Goal: Information Seeking & Learning: Compare options

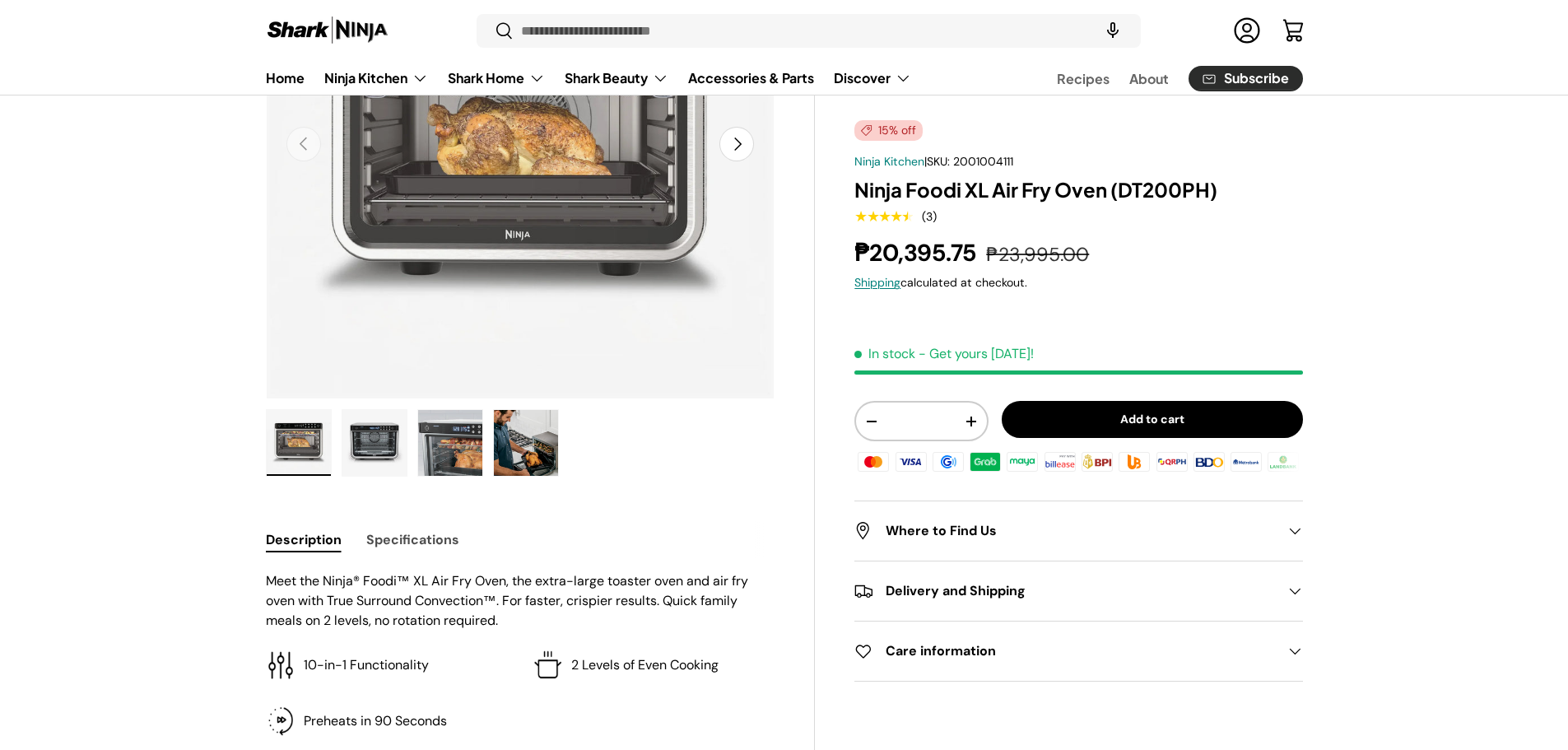
scroll to position [140, 0]
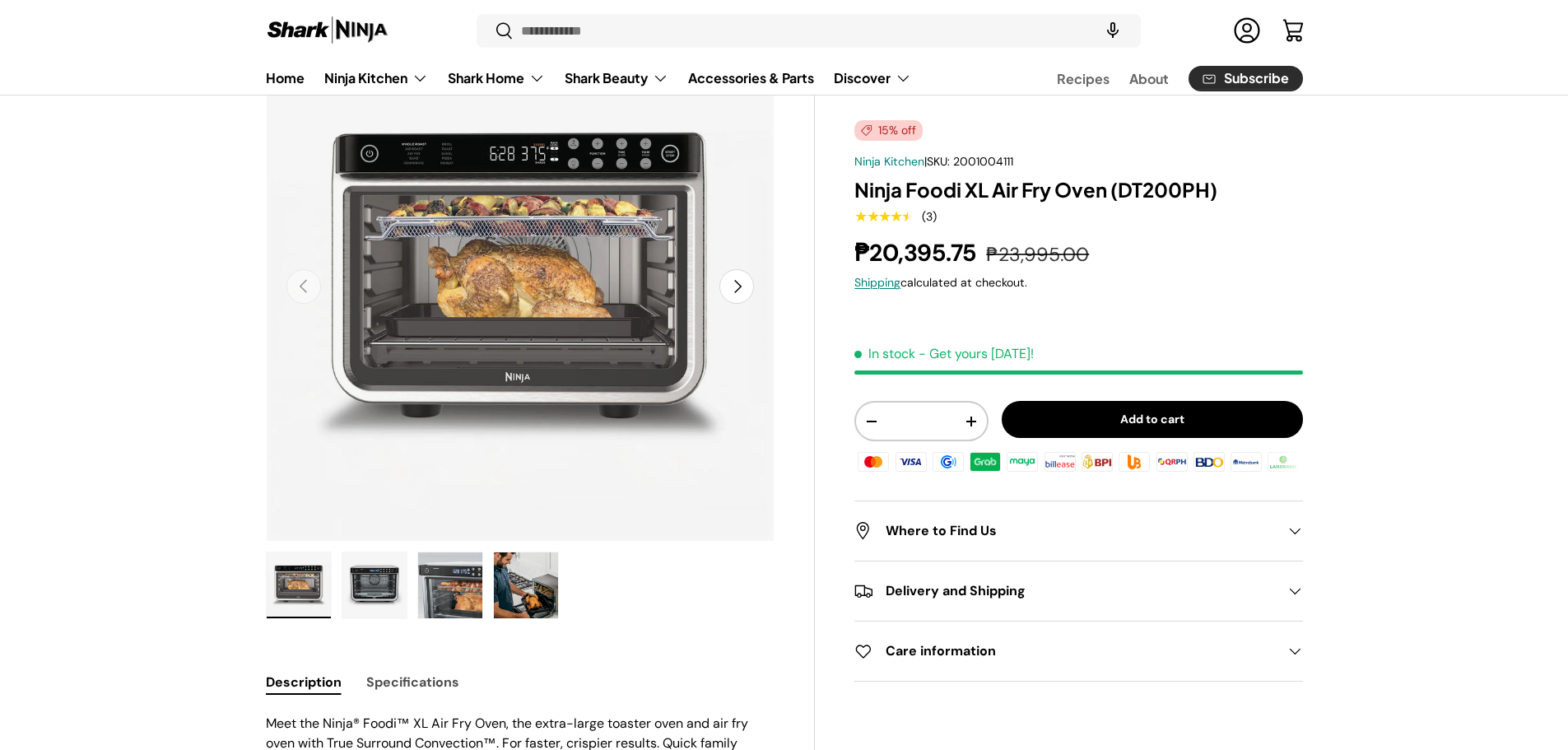
click at [937, 528] on h2 "Where to Find Us" at bounding box center [1065, 531] width 422 height 20
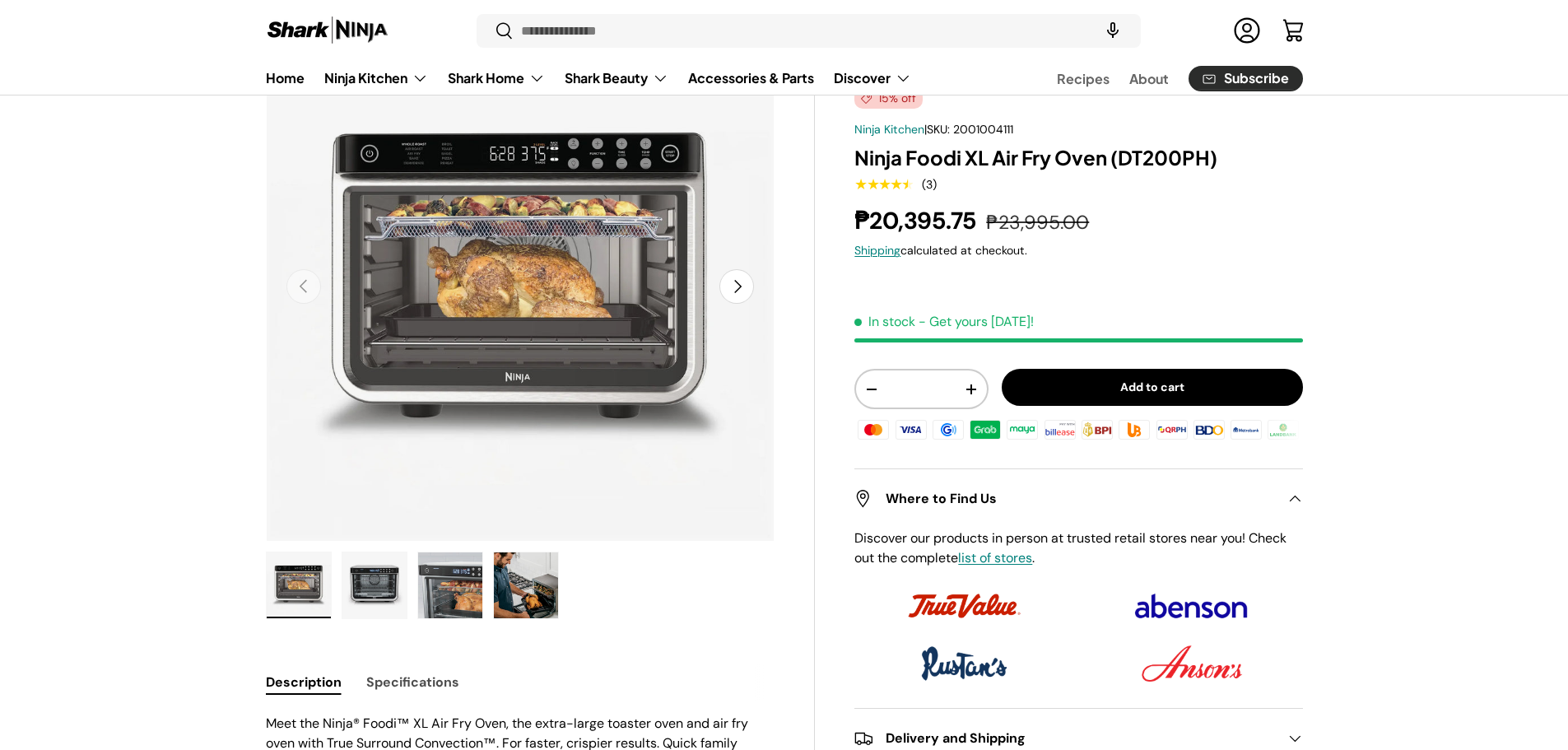
scroll to position [411, 0]
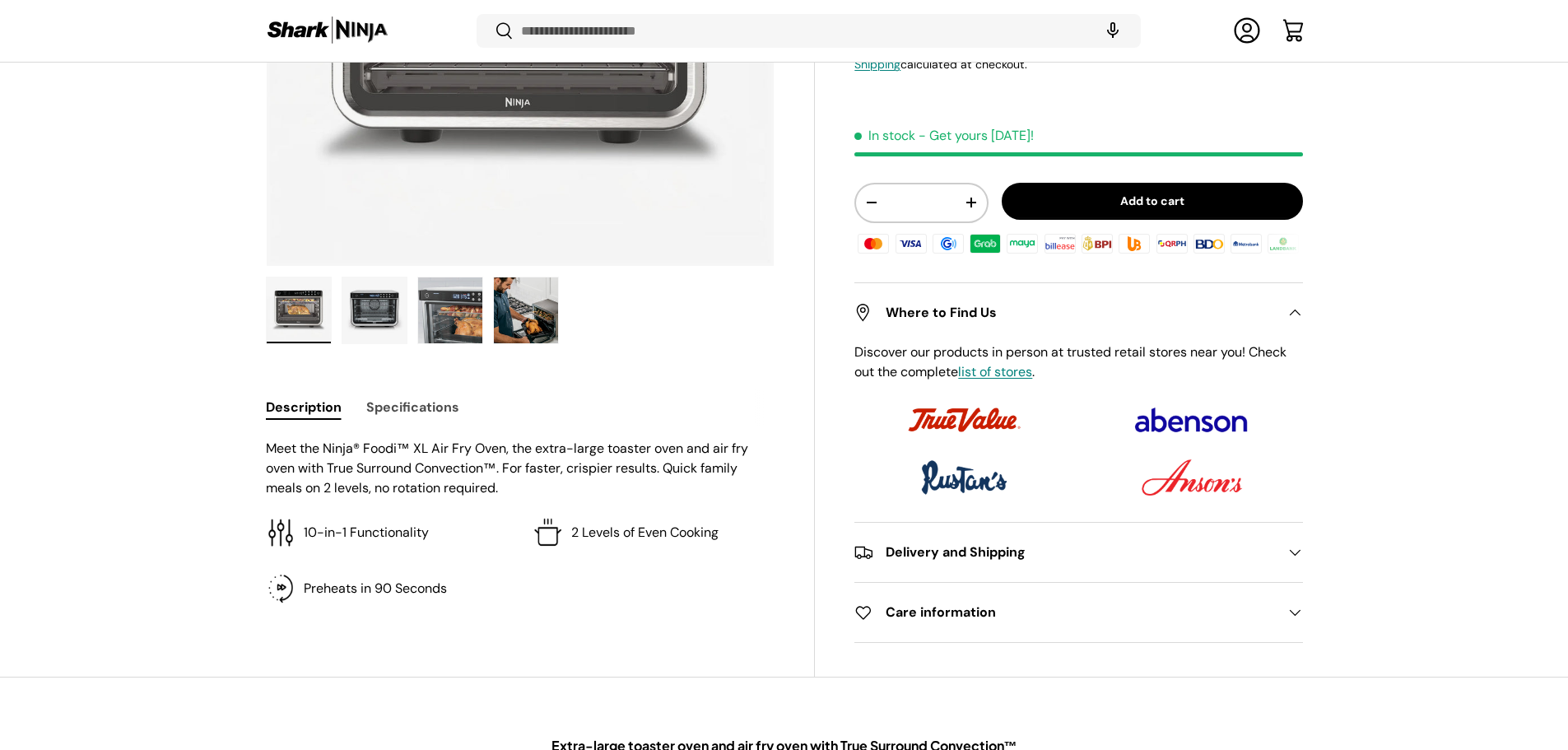
click at [1023, 314] on h2 "Where to Find Us" at bounding box center [1065, 313] width 422 height 20
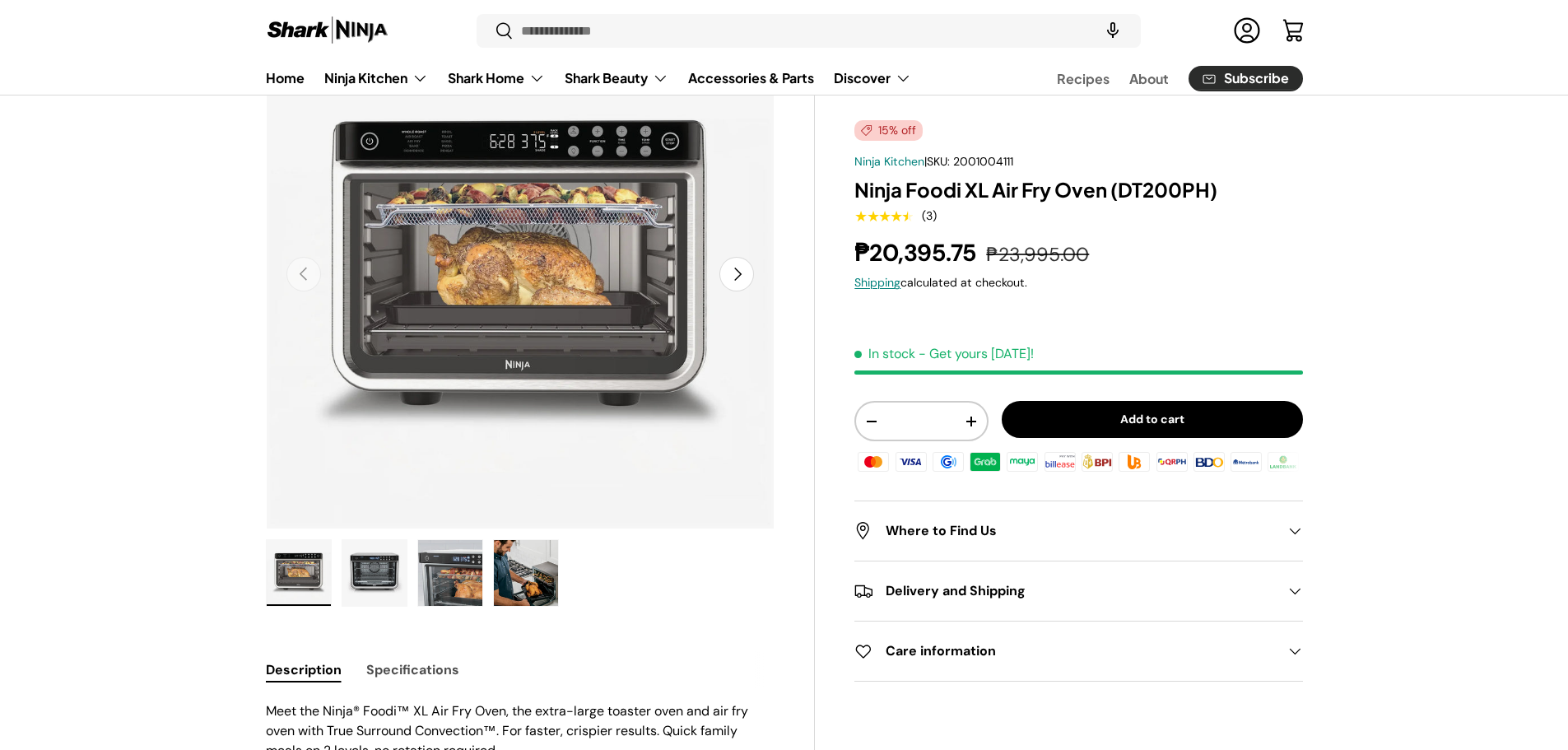
scroll to position [140, 0]
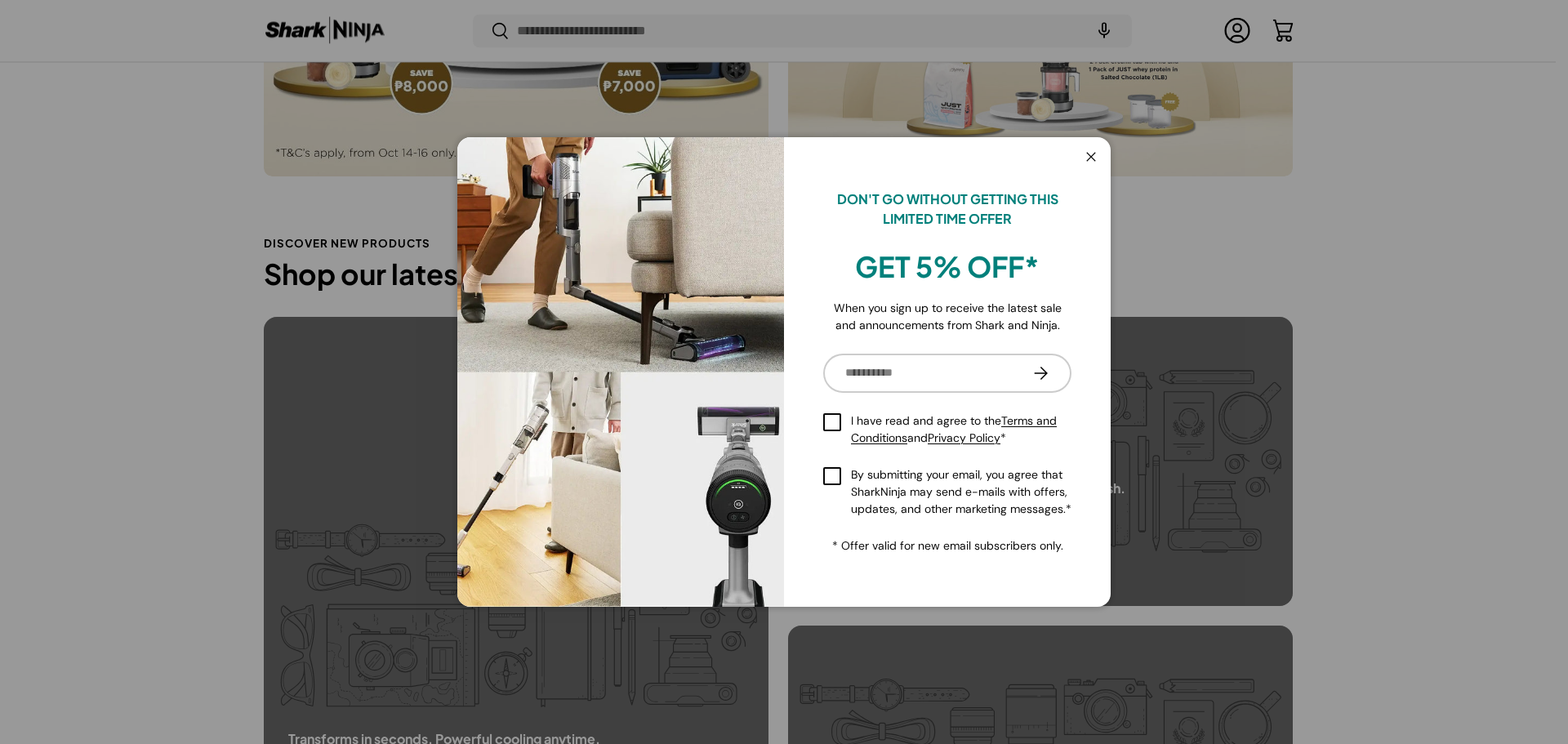
click at [1088, 147] on button "Close" at bounding box center [1091, 158] width 31 height 34
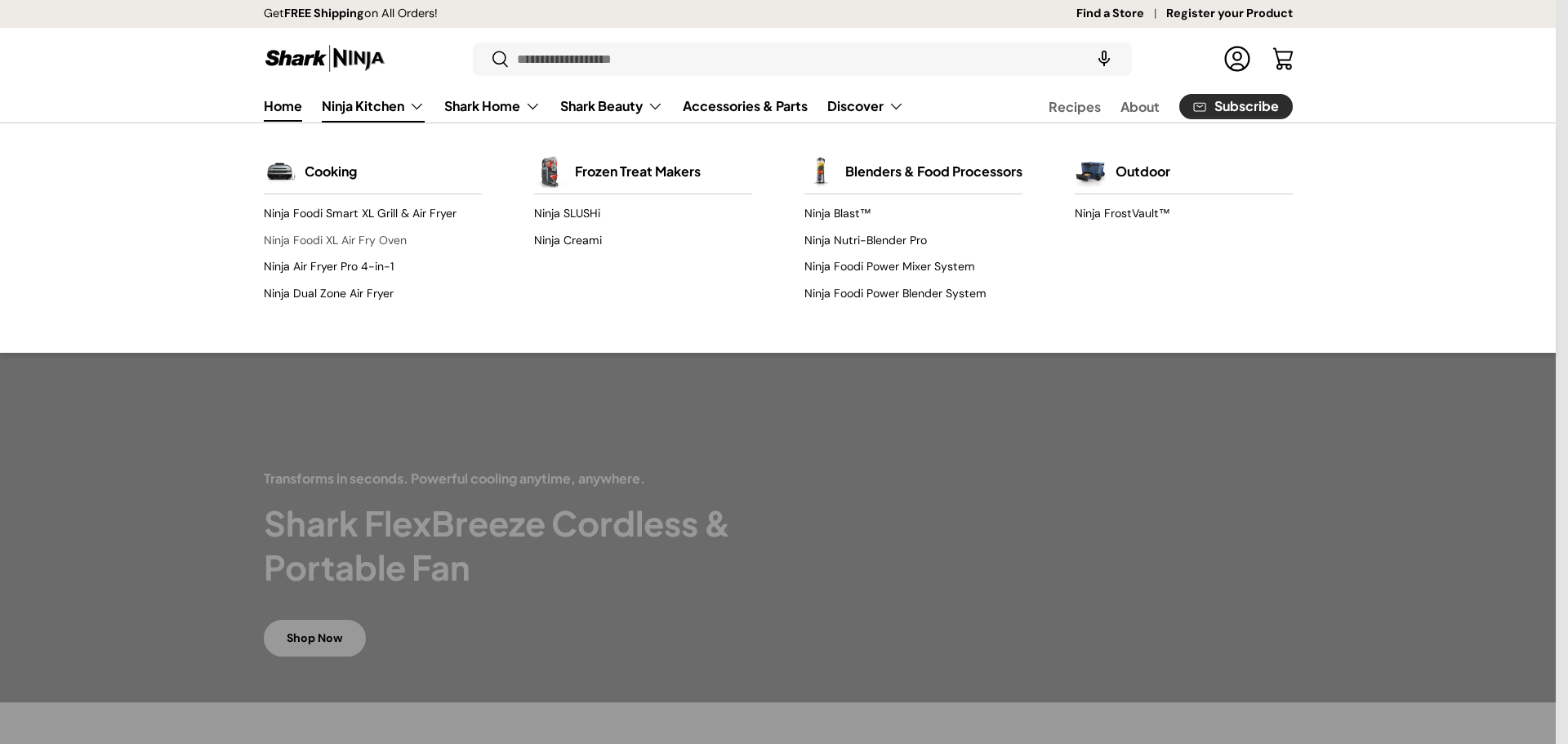
click at [395, 241] on link "Ninja Foodi XL Air Fry Oven" at bounding box center [372, 240] width 218 height 26
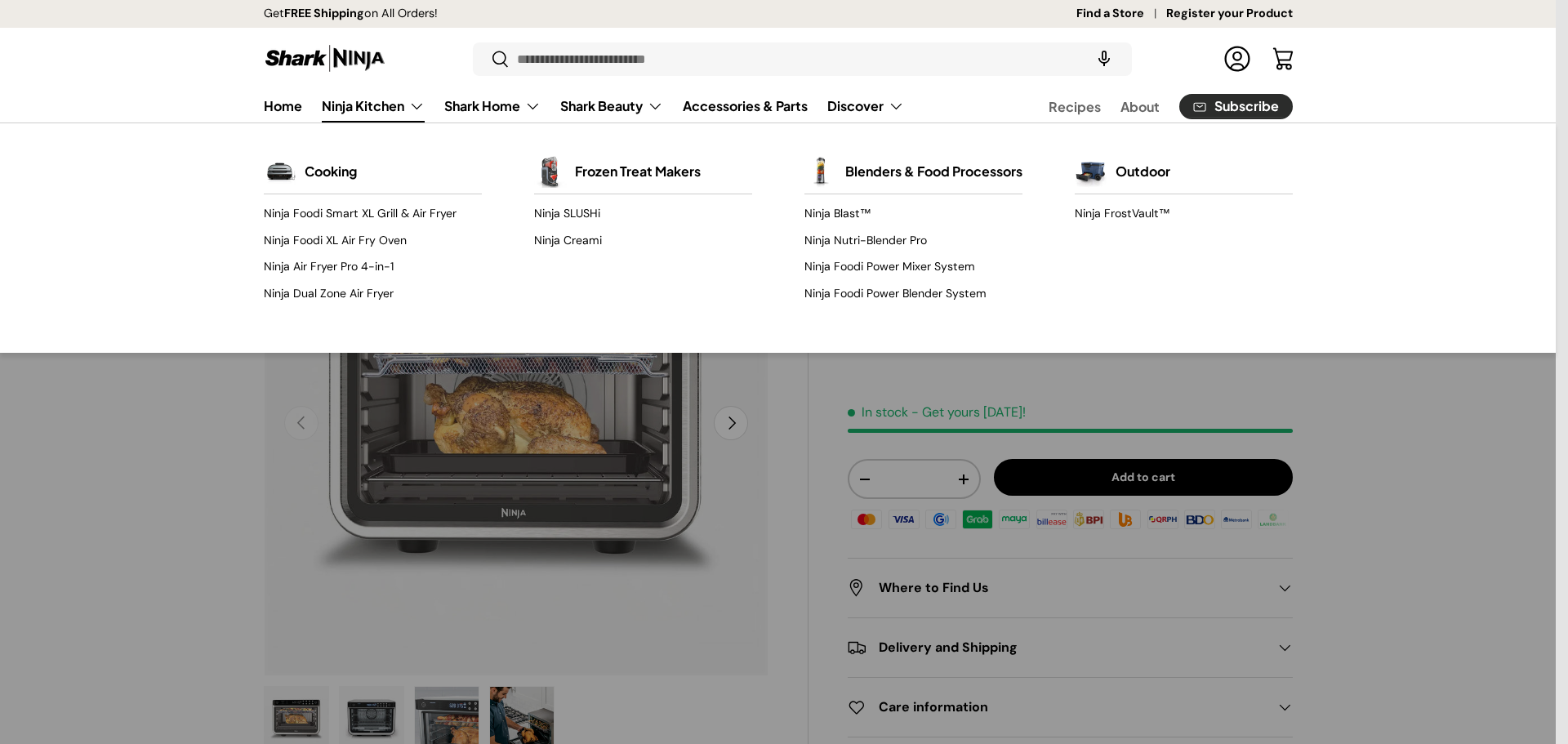
click at [404, 108] on link "Ninja Kitchen" at bounding box center [373, 106] width 103 height 33
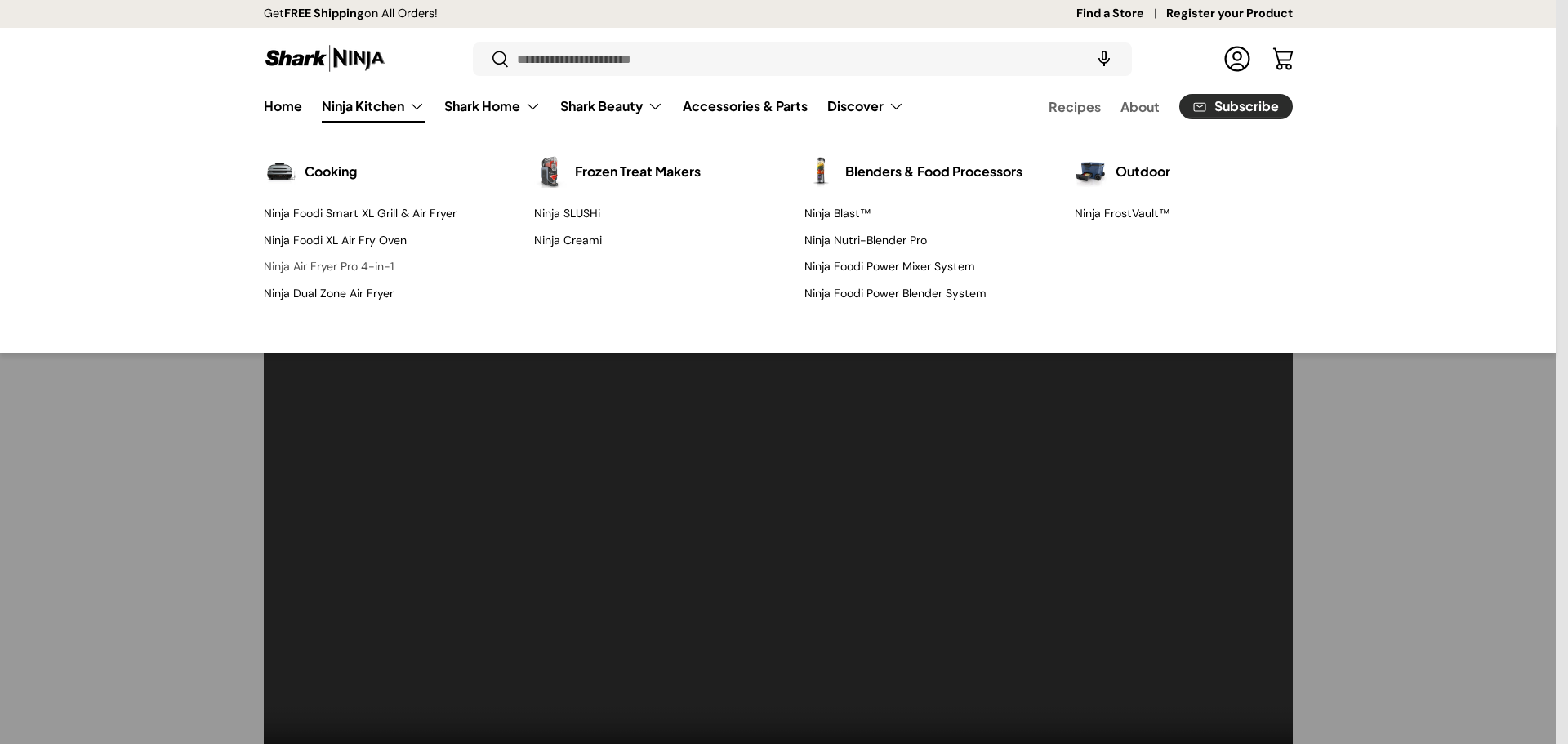
click at [368, 269] on link "Ninja Air Fryer Pro 4-in-1" at bounding box center [372, 267] width 218 height 26
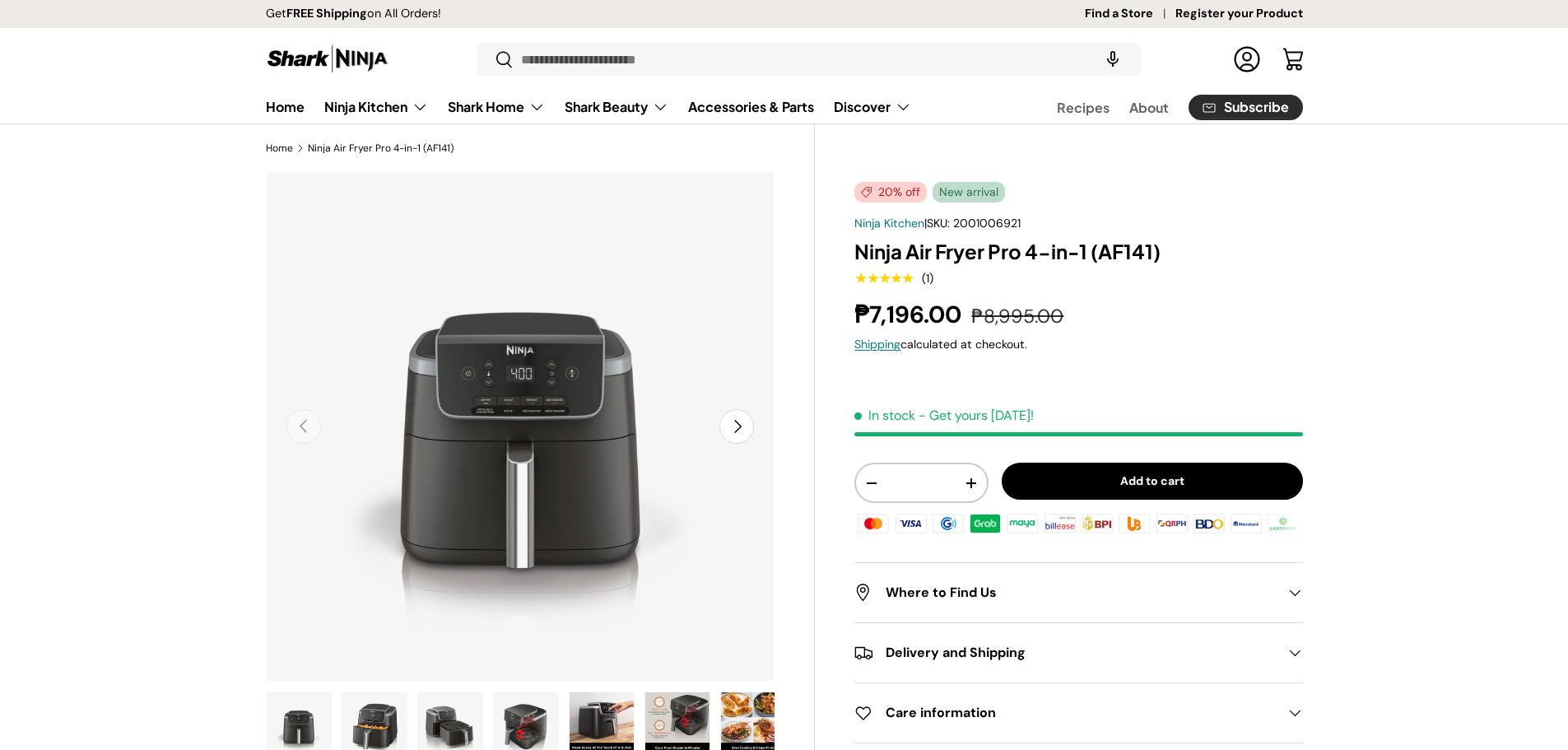
drag, startPoint x: 871, startPoint y: 318, endPoint x: 966, endPoint y: 317, distance: 95.0
click at [965, 317] on strong "₱7,196.00" at bounding box center [909, 314] width 111 height 31
click at [1276, 327] on div "₱7,196.00 ₱8,995.00" at bounding box center [1077, 315] width 447 height 36
